Goal: Transaction & Acquisition: Download file/media

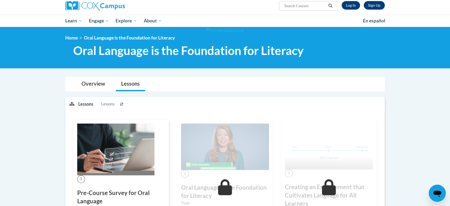
scroll to position [42, 0]
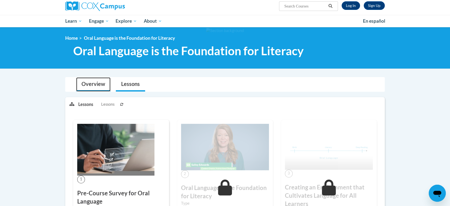
click at [101, 87] on link "Overview" at bounding box center [93, 84] width 34 height 14
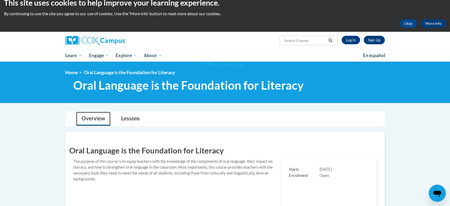
scroll to position [0, 0]
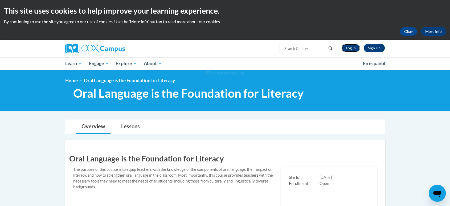
click at [222, 46] on link "Log In" at bounding box center [351, 48] width 18 height 9
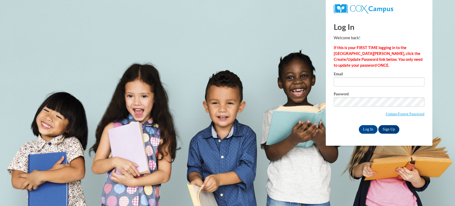
drag, startPoint x: 355, startPoint y: 87, endPoint x: 360, endPoint y: 85, distance: 5.6
click at [360, 85] on div "Email" at bounding box center [378, 81] width 91 height 18
click at [360, 85] on input "Email" at bounding box center [378, 81] width 91 height 9
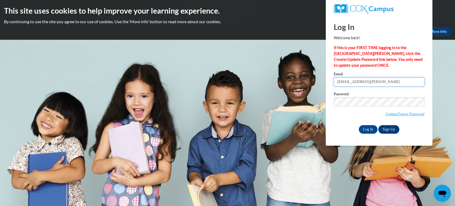
type input "nagomez@butler.edu"
click at [343, 102] on span "Update/Forgot Password" at bounding box center [378, 108] width 91 height 22
click at [365, 132] on input "Log In" at bounding box center [367, 129] width 19 height 9
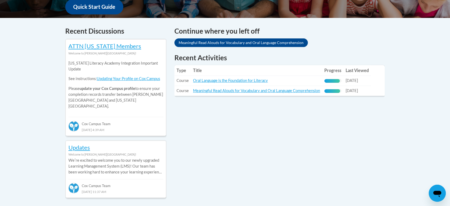
scroll to position [212, 0]
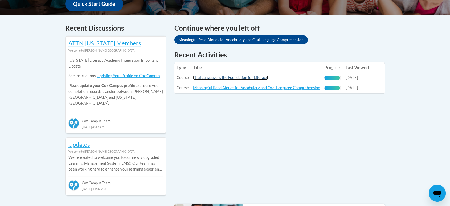
click at [252, 77] on link "Oral Language is the Foundation for Literacy" at bounding box center [230, 77] width 75 height 5
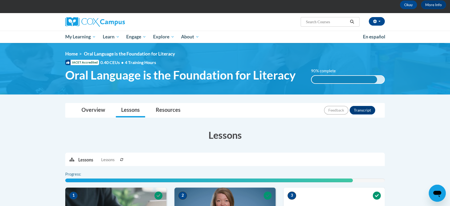
scroll to position [27, 0]
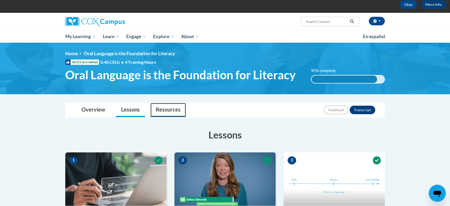
click at [168, 110] on link "Resources" at bounding box center [167, 110] width 35 height 14
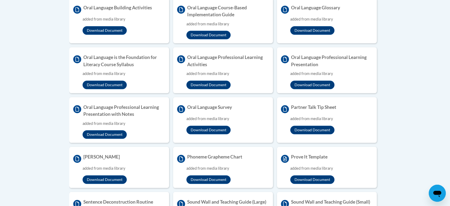
scroll to position [373, 0]
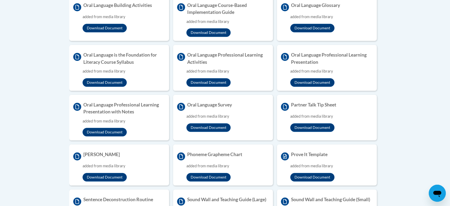
click at [308, 160] on h4 "Prove It Template" at bounding box center [327, 155] width 92 height 9
click at [311, 155] on h4 "Prove It Template" at bounding box center [327, 155] width 92 height 9
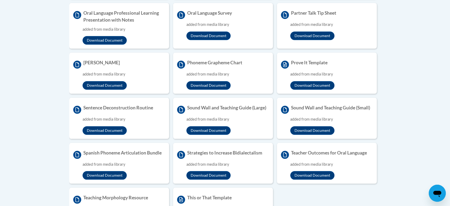
scroll to position [500, 0]
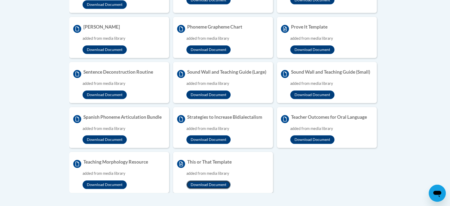
click at [211, 181] on button "Download Document" at bounding box center [208, 184] width 44 height 9
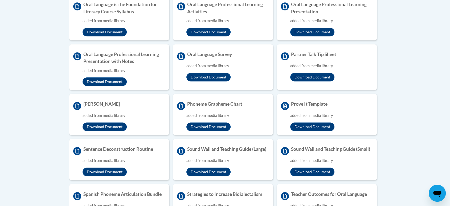
scroll to position [423, 0]
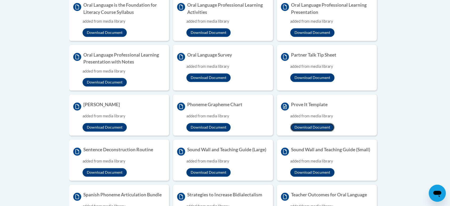
click at [324, 127] on button "Download Document" at bounding box center [312, 127] width 44 height 9
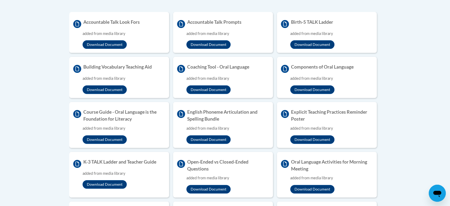
scroll to position [168, 0]
